Goal: Check status: Check status

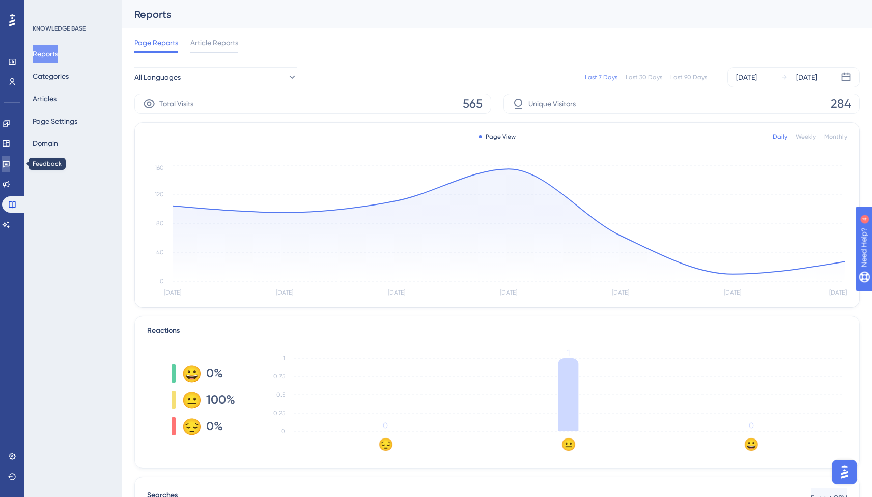
click at [10, 160] on icon at bounding box center [6, 164] width 8 height 8
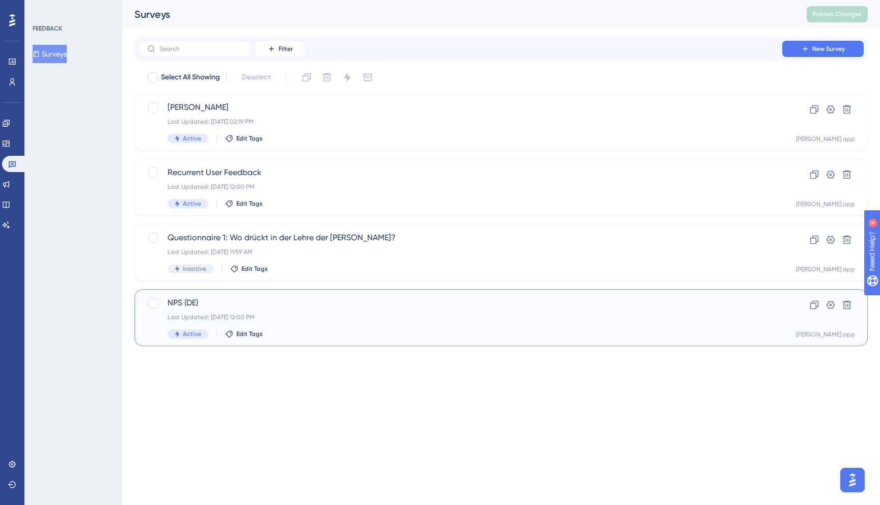
click at [283, 311] on div "NPS (DE) Last Updated: [DATE] 12:00 PM Active Edit Tags" at bounding box center [459, 318] width 585 height 42
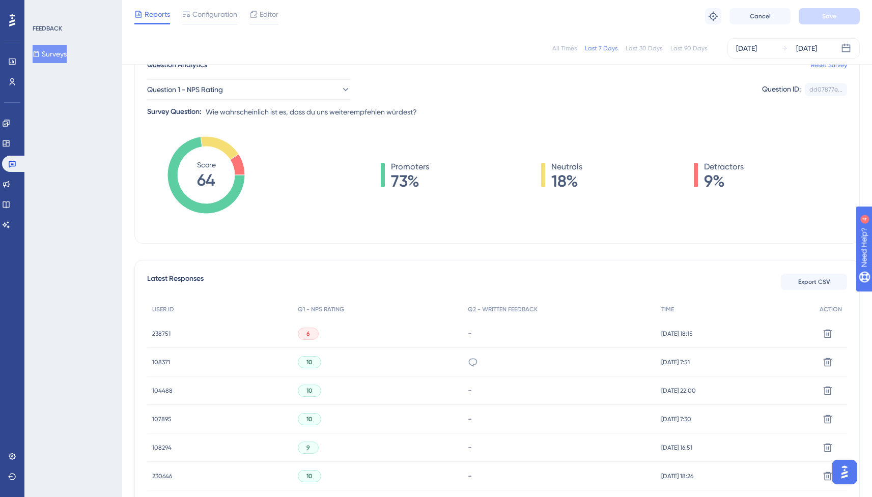
scroll to position [42, 0]
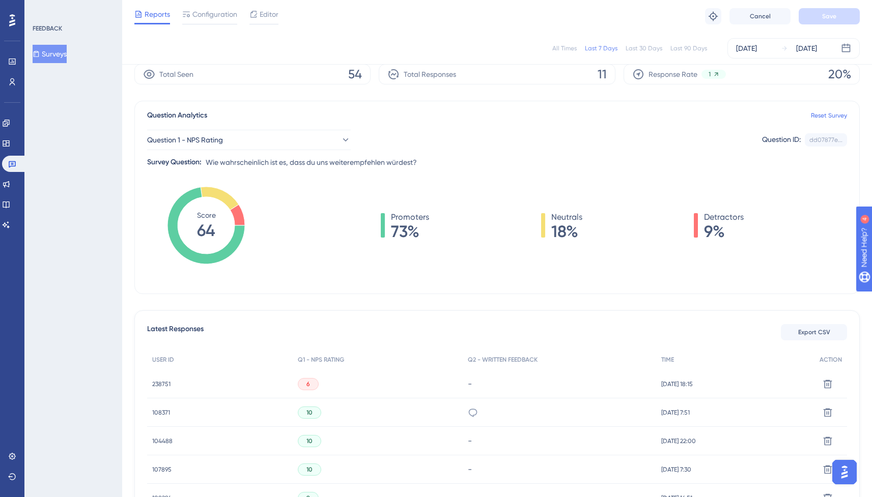
click at [642, 51] on div "Last 30 Days" at bounding box center [644, 48] width 37 height 8
click at [674, 49] on div "Last 90 Days" at bounding box center [688, 48] width 37 height 8
click at [569, 47] on div "All Times" at bounding box center [564, 48] width 24 height 8
click at [651, 50] on div "Last 30 Days" at bounding box center [644, 48] width 37 height 8
click at [687, 44] on div "Last 90 Days" at bounding box center [688, 48] width 37 height 8
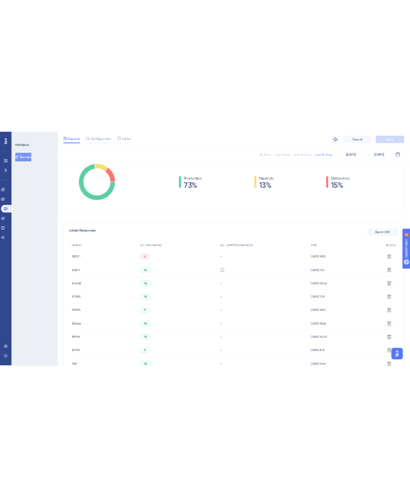
scroll to position [218, 0]
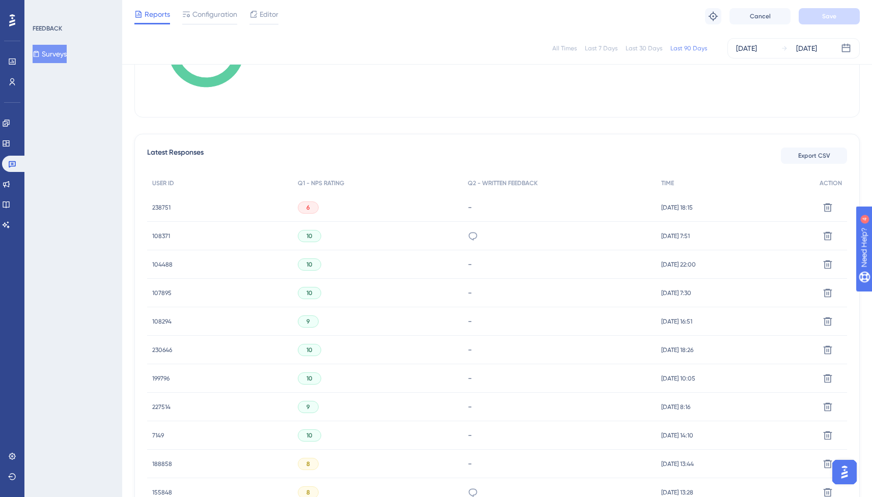
click at [315, 208] on div "6" at bounding box center [378, 207] width 170 height 29
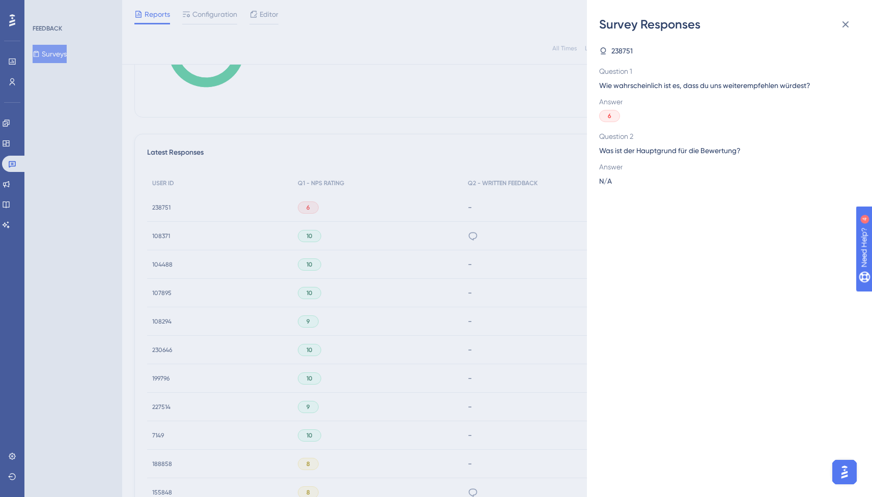
click at [622, 51] on span "238751" at bounding box center [621, 51] width 21 height 12
copy span "238751"
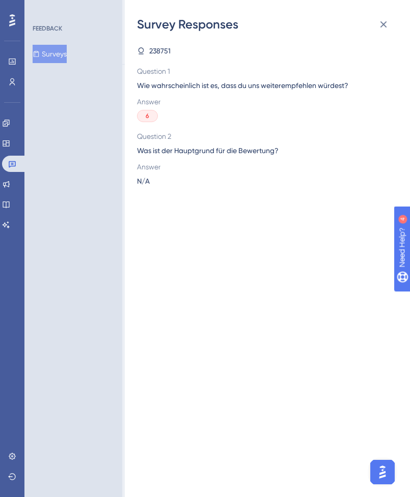
click at [247, 149] on span "Was ist der Hauptgrund für die Bewertung?" at bounding box center [263, 151] width 253 height 12
click at [382, 27] on icon at bounding box center [383, 24] width 12 height 12
